Goal: Find specific page/section: Find specific page/section

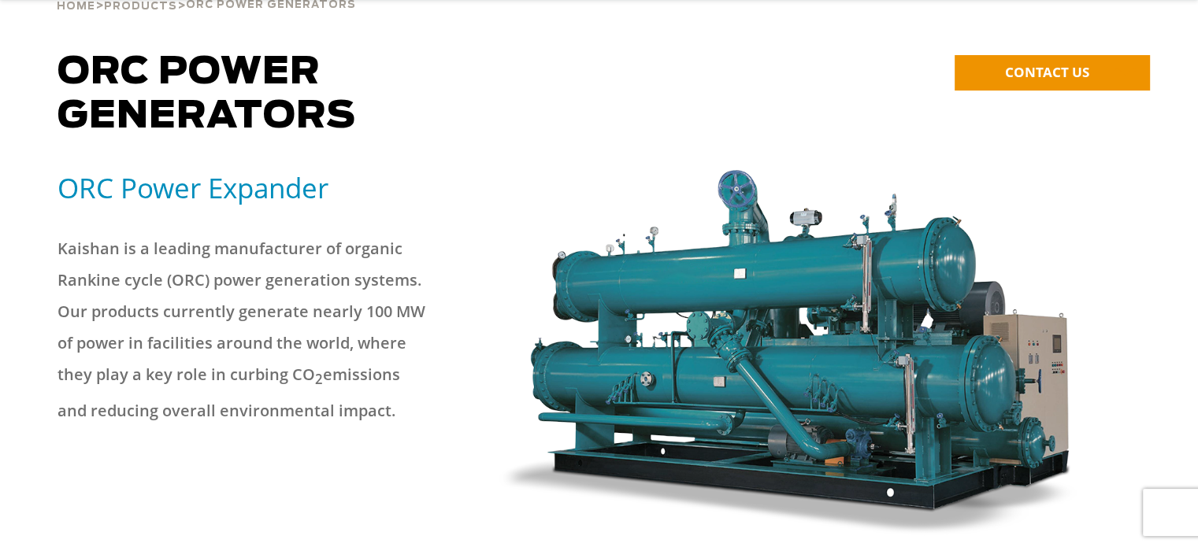
scroll to position [158, 0]
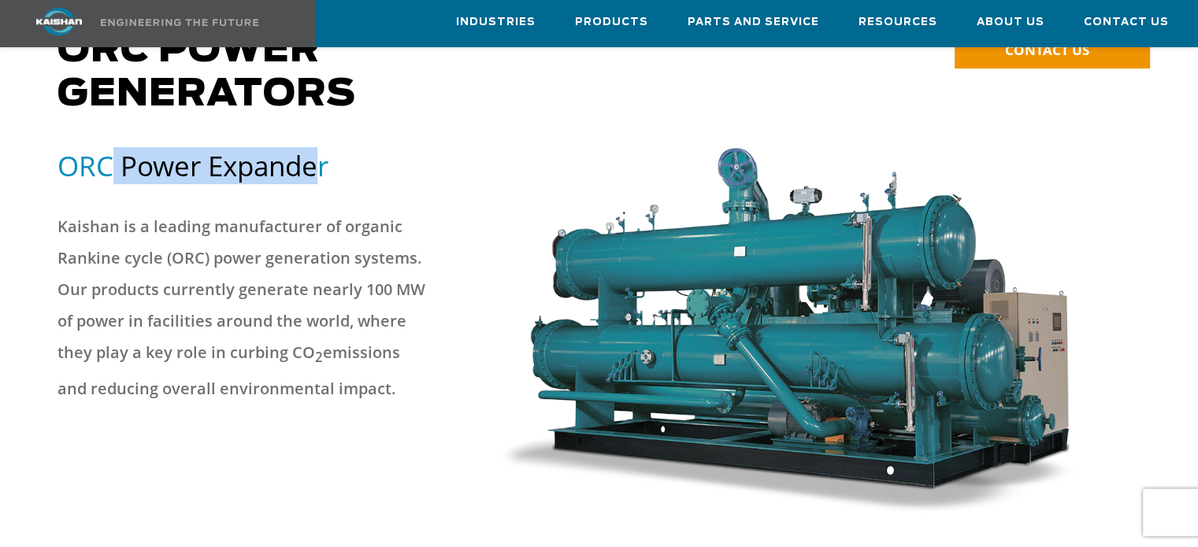
drag, startPoint x: 117, startPoint y: 142, endPoint x: 319, endPoint y: 142, distance: 202.4
click at [319, 148] on h5 "ORC Power Expander" at bounding box center [268, 165] width 422 height 35
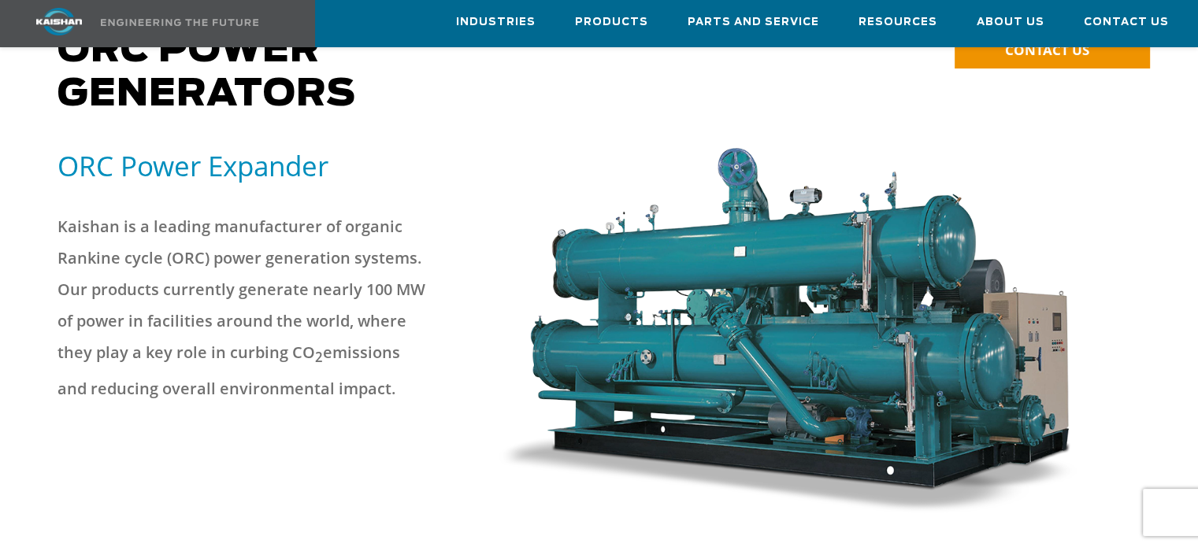
click at [324, 223] on p "Kaishan is a leading manufacturer of organic Rankine cycle (ORC) power generati…" at bounding box center [241, 308] width 369 height 194
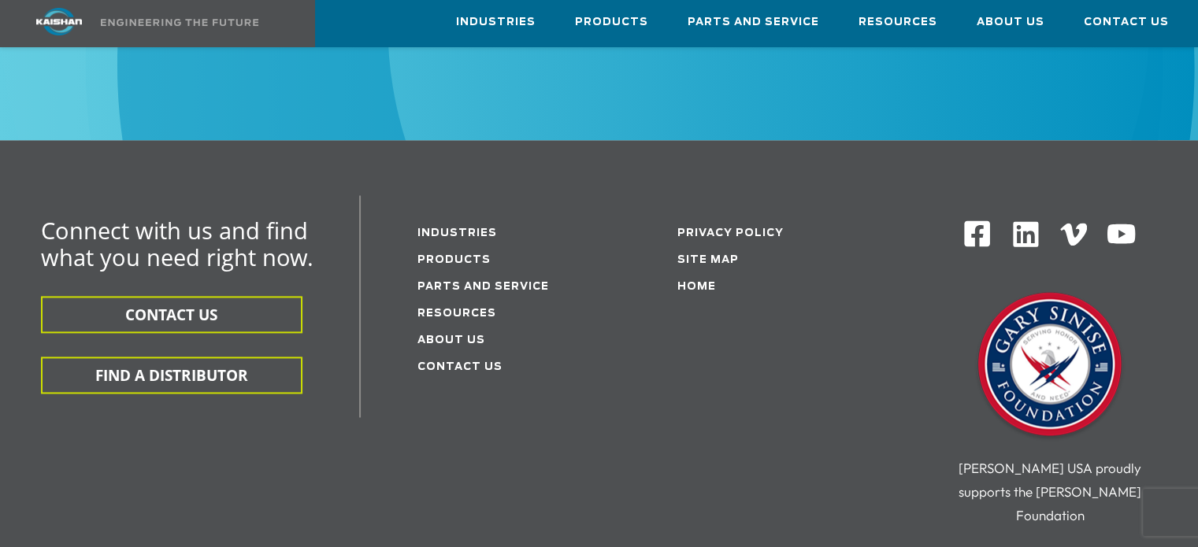
scroll to position [2205, 0]
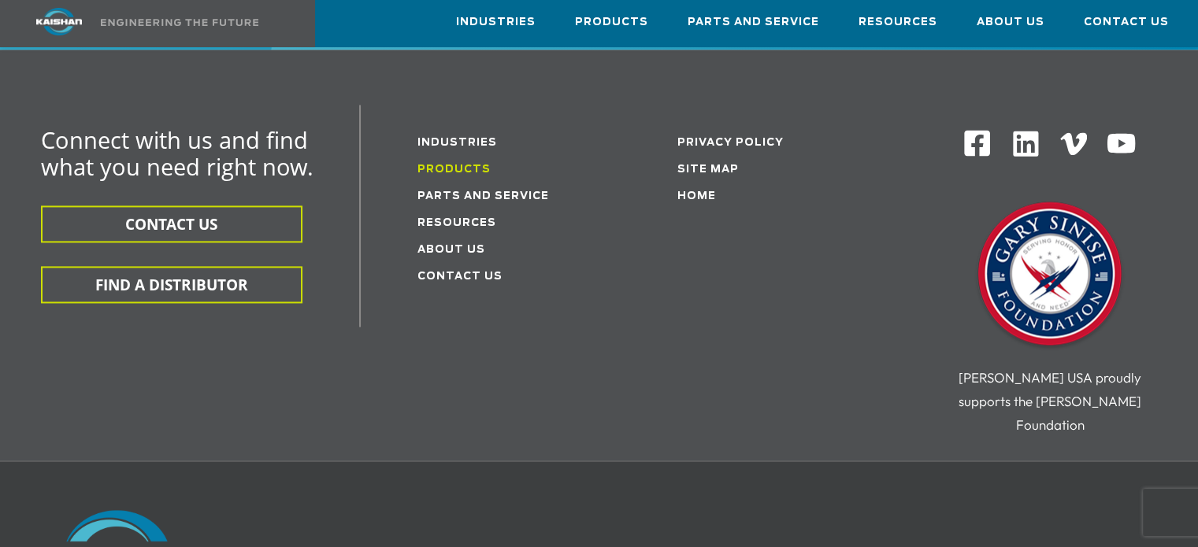
click at [467, 165] on link "Products" at bounding box center [453, 170] width 73 height 10
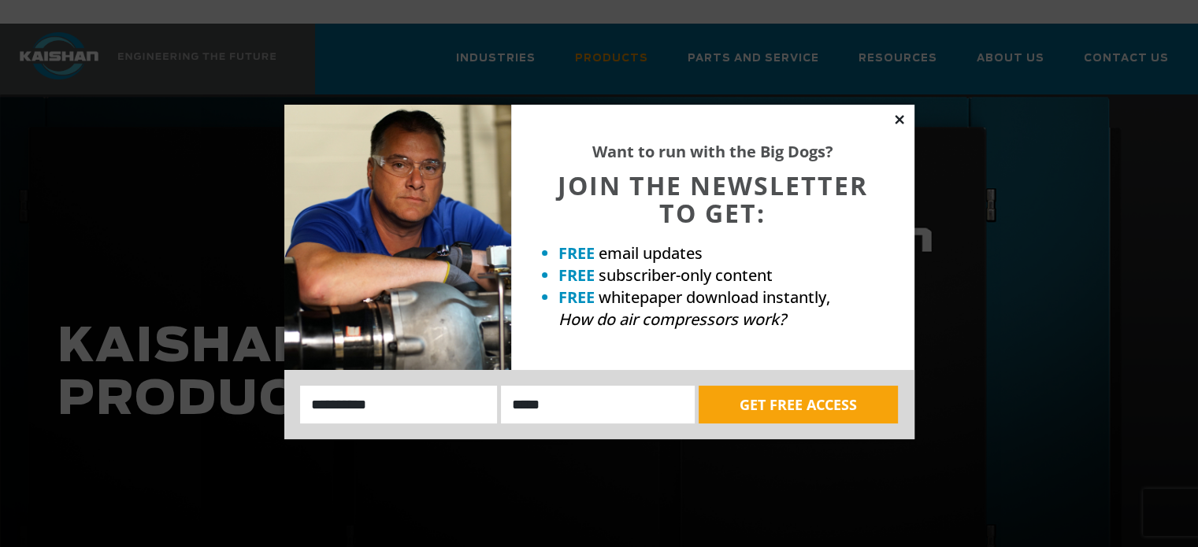
click at [899, 119] on icon at bounding box center [899, 119] width 9 height 9
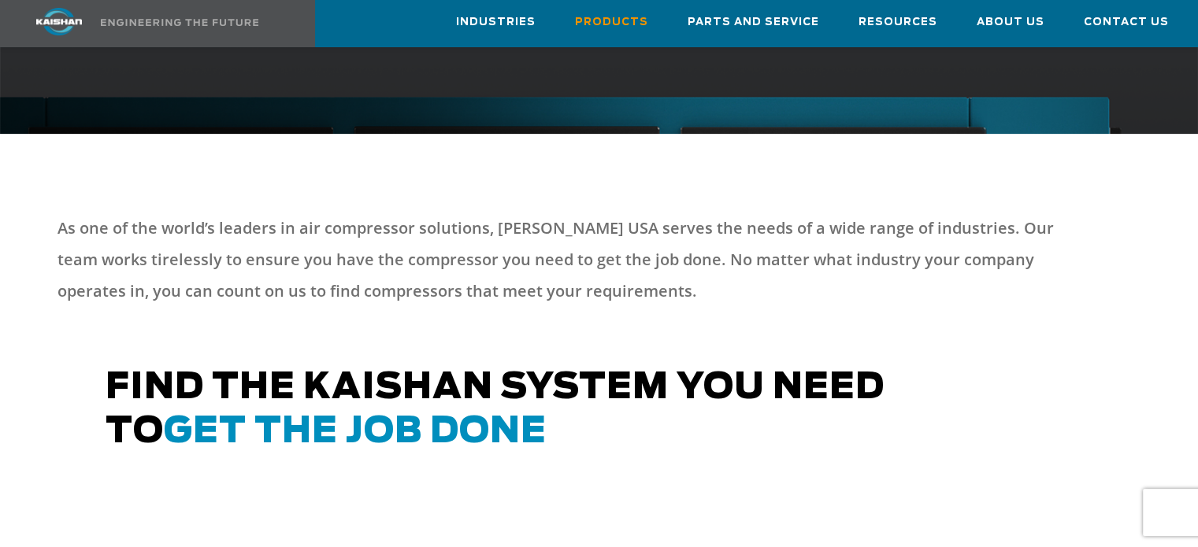
scroll to position [315, 0]
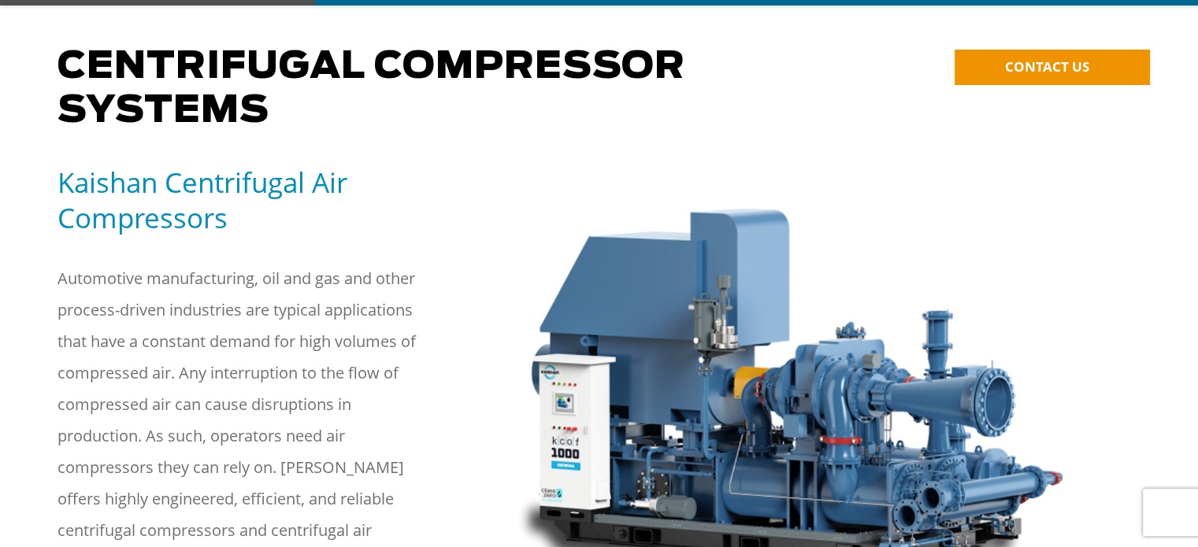
scroll to position [158, 0]
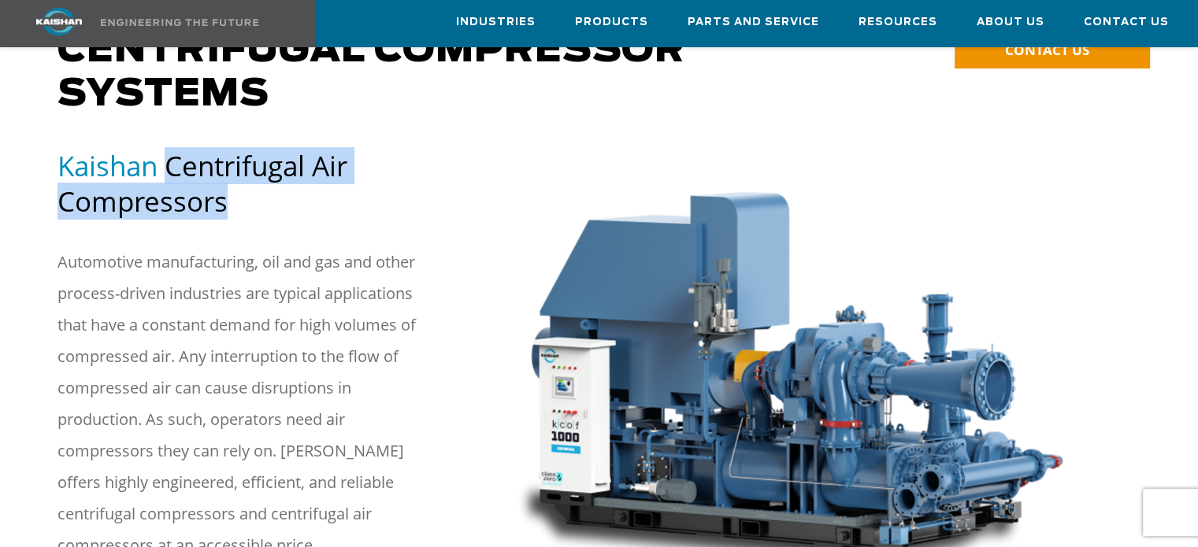
drag, startPoint x: 171, startPoint y: 142, endPoint x: 236, endPoint y: 165, distance: 69.2
click at [236, 165] on h5 "Kaishan Centrifugal Air Compressors" at bounding box center [268, 183] width 422 height 71
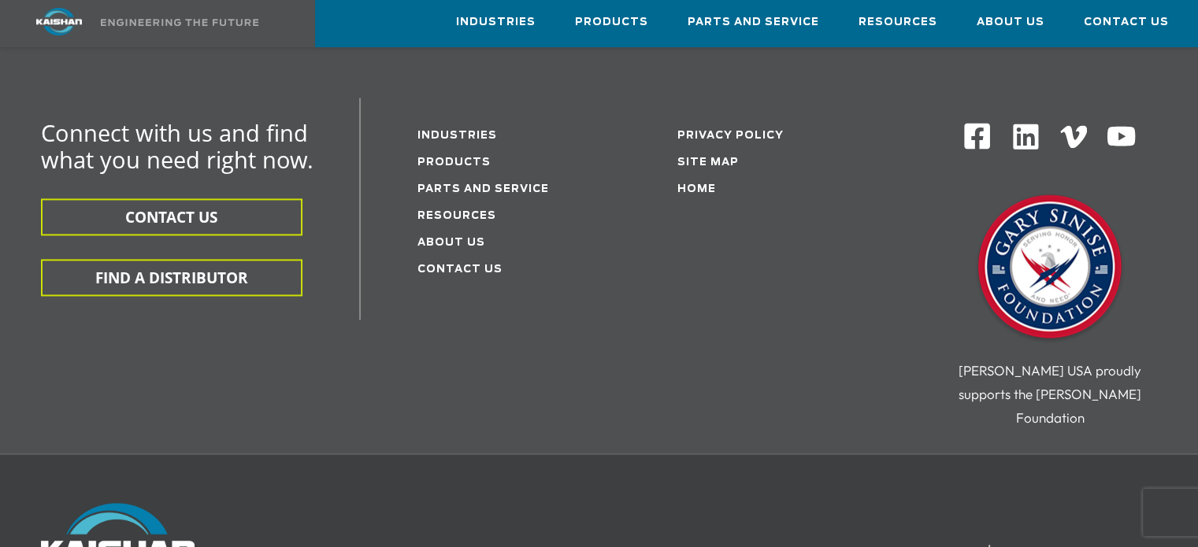
scroll to position [2126, 0]
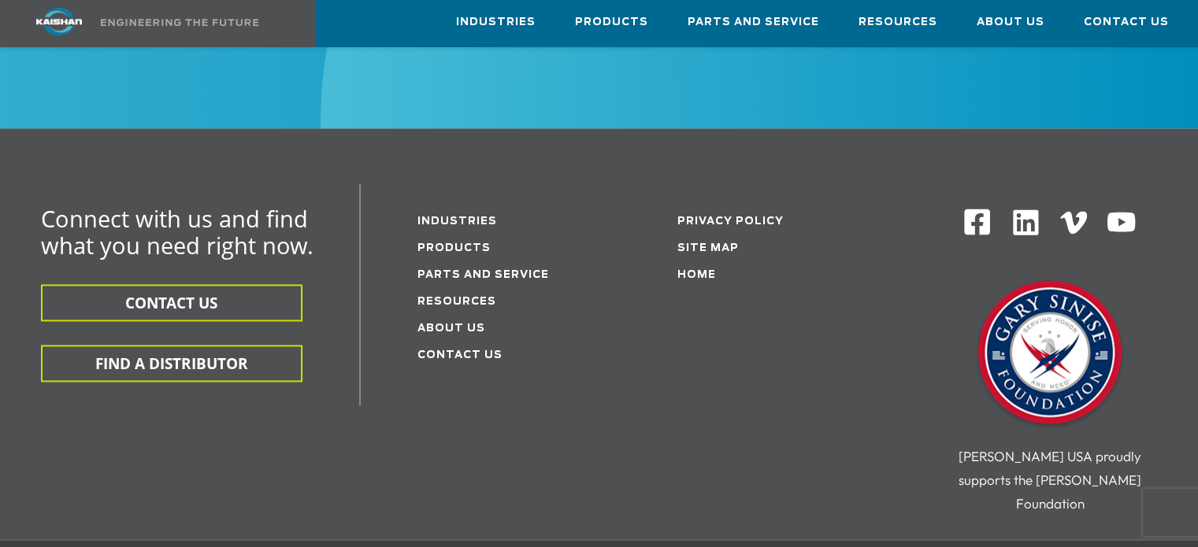
drag, startPoint x: 175, startPoint y: 335, endPoint x: 162, endPoint y: 431, distance: 96.9
click at [162, 431] on div "Connect with us and find what you need right now. CONTACT US FIND A DISTRIBUTOR…" at bounding box center [599, 361] width 1198 height 356
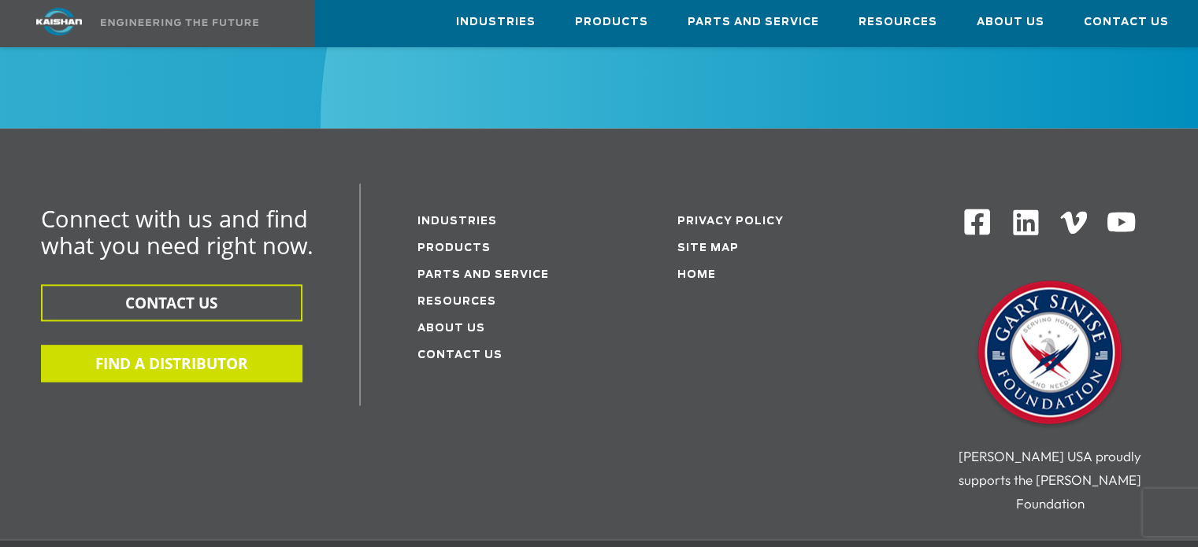
click at [202, 345] on button "FIND A DISTRIBUTOR" at bounding box center [171, 363] width 261 height 37
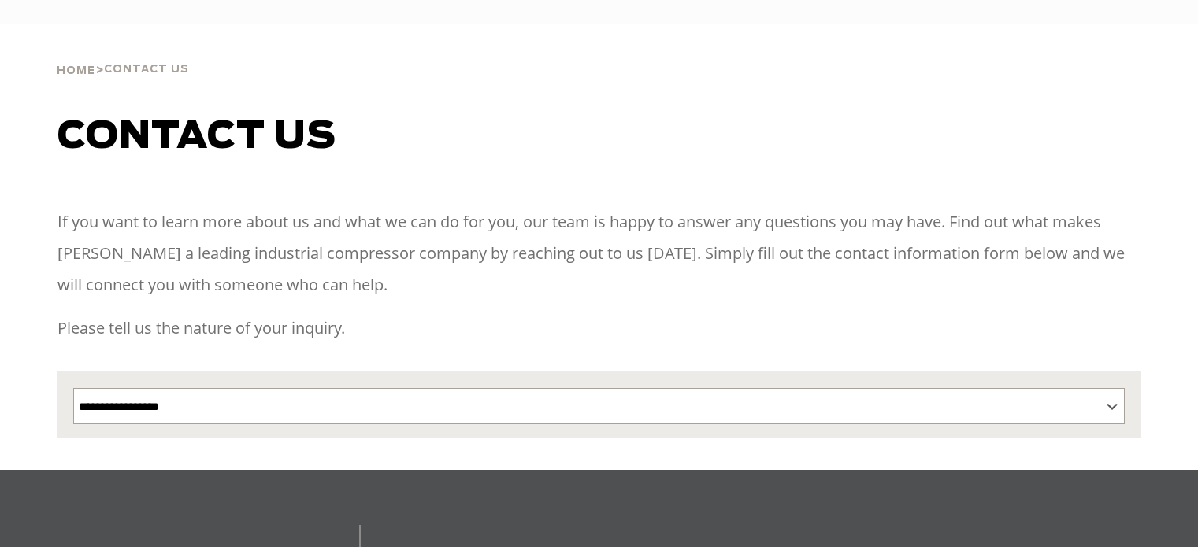
select select "**********"
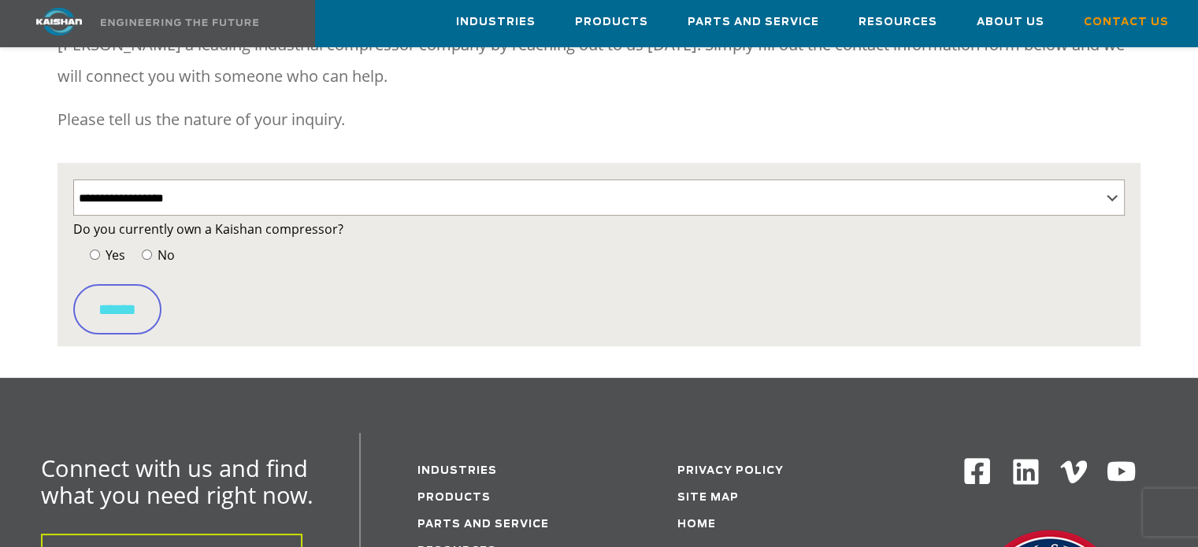
scroll to position [315, 0]
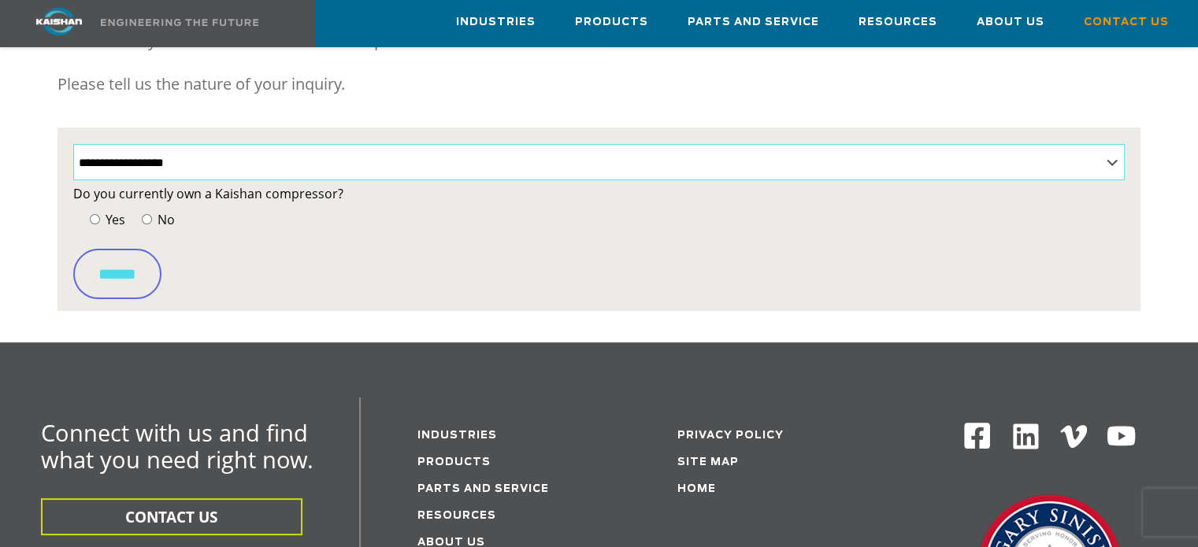
click at [210, 144] on select "**********" at bounding box center [598, 162] width 1051 height 36
click at [221, 144] on select "**********" at bounding box center [598, 162] width 1051 height 36
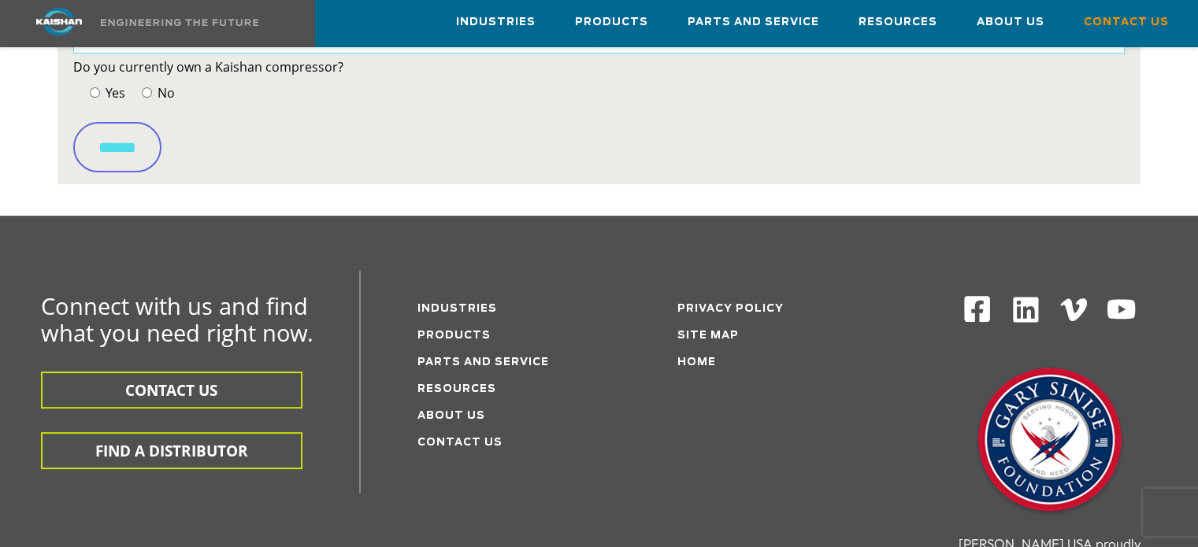
scroll to position [473, 0]
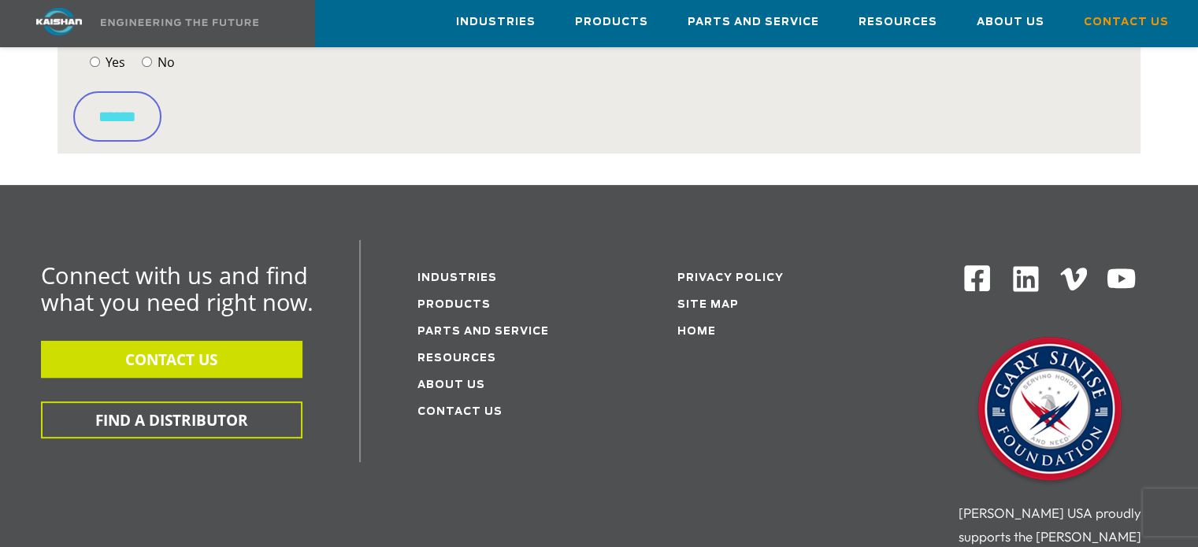
click at [240, 341] on button "CONTACT US" at bounding box center [171, 359] width 261 height 37
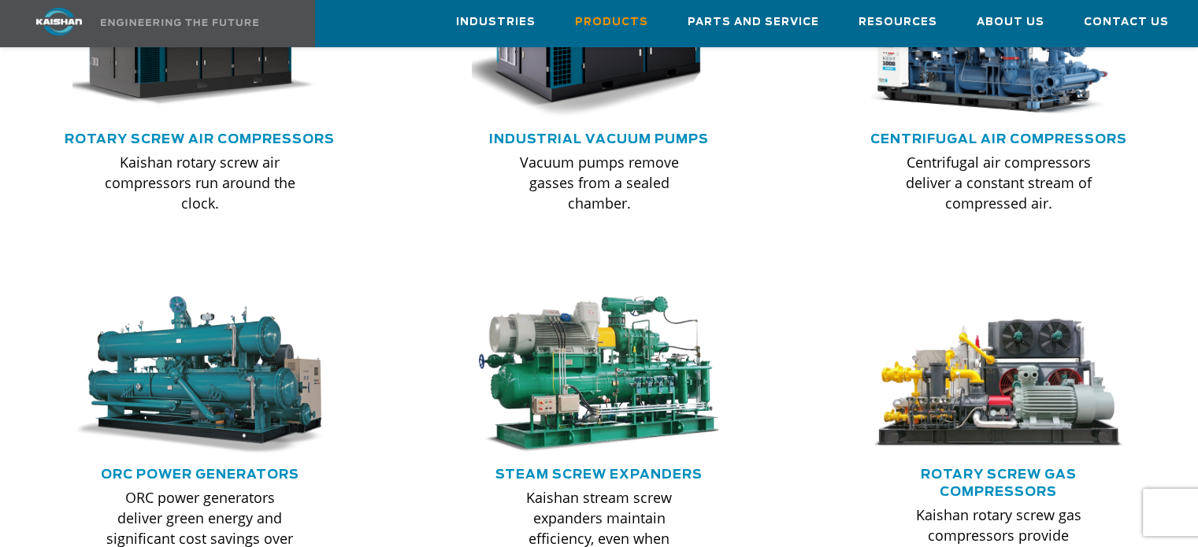
scroll to position [1024, 0]
